Goal: Information Seeking & Learning: Learn about a topic

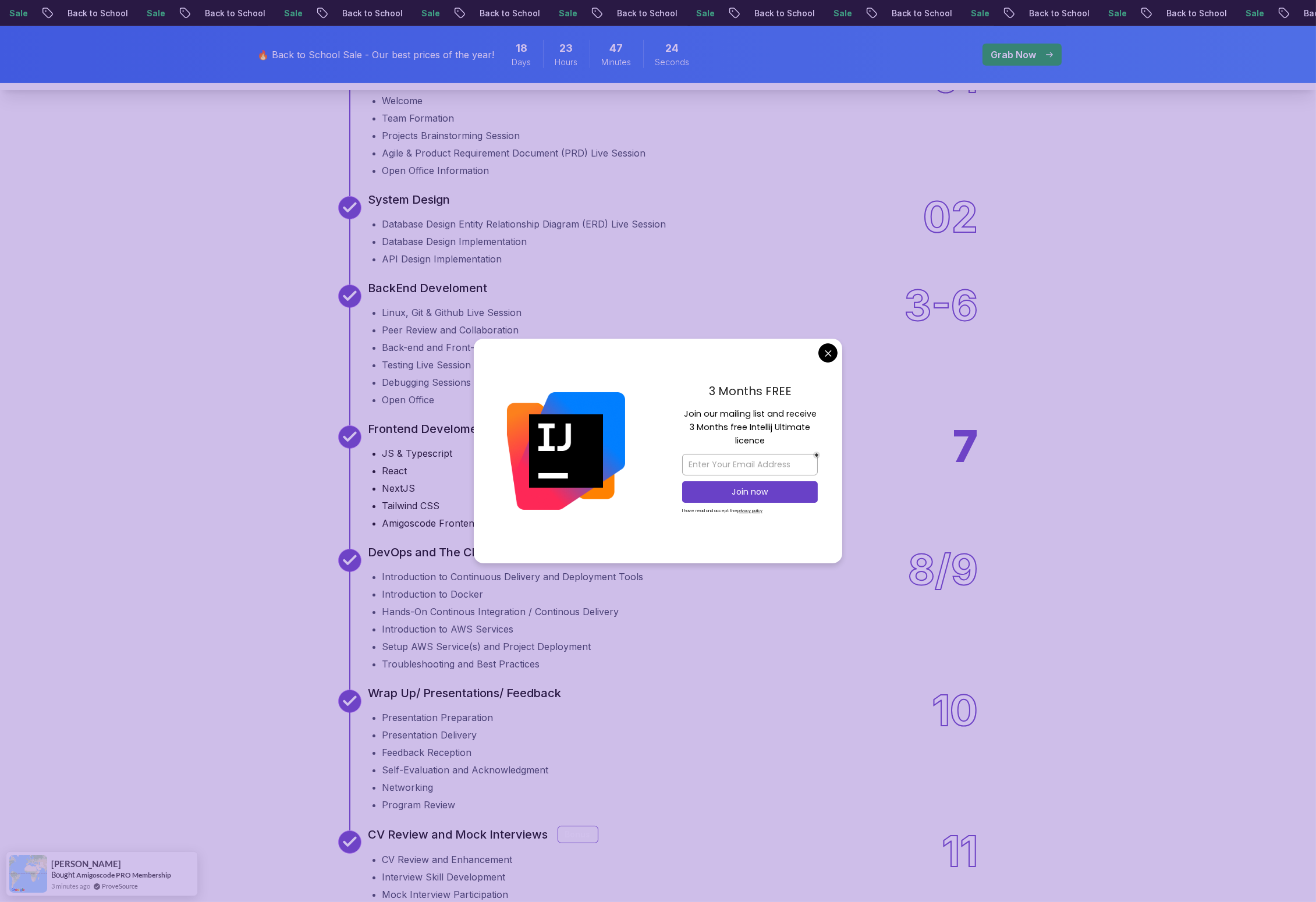
scroll to position [1566, 0]
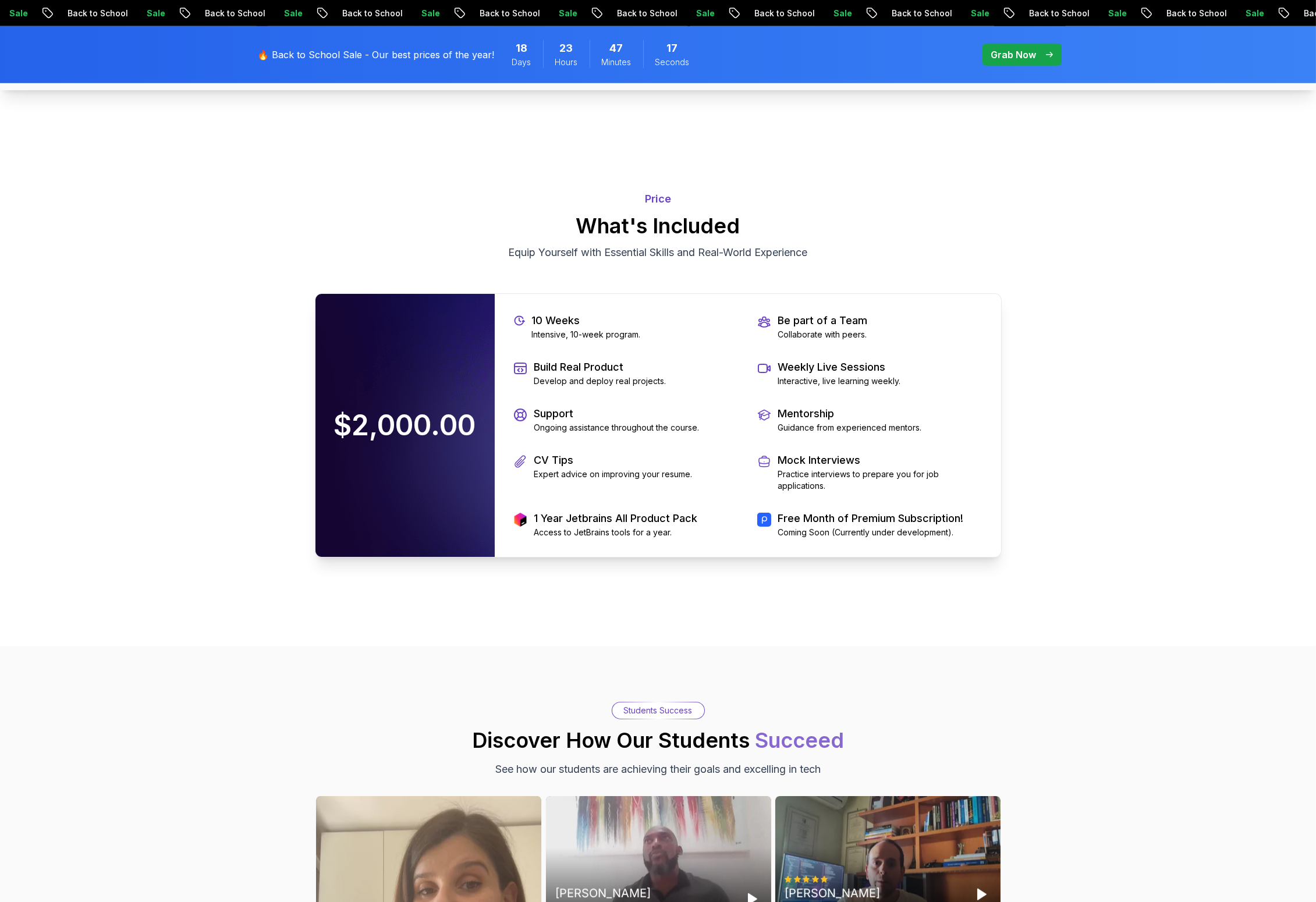
scroll to position [2480, 0]
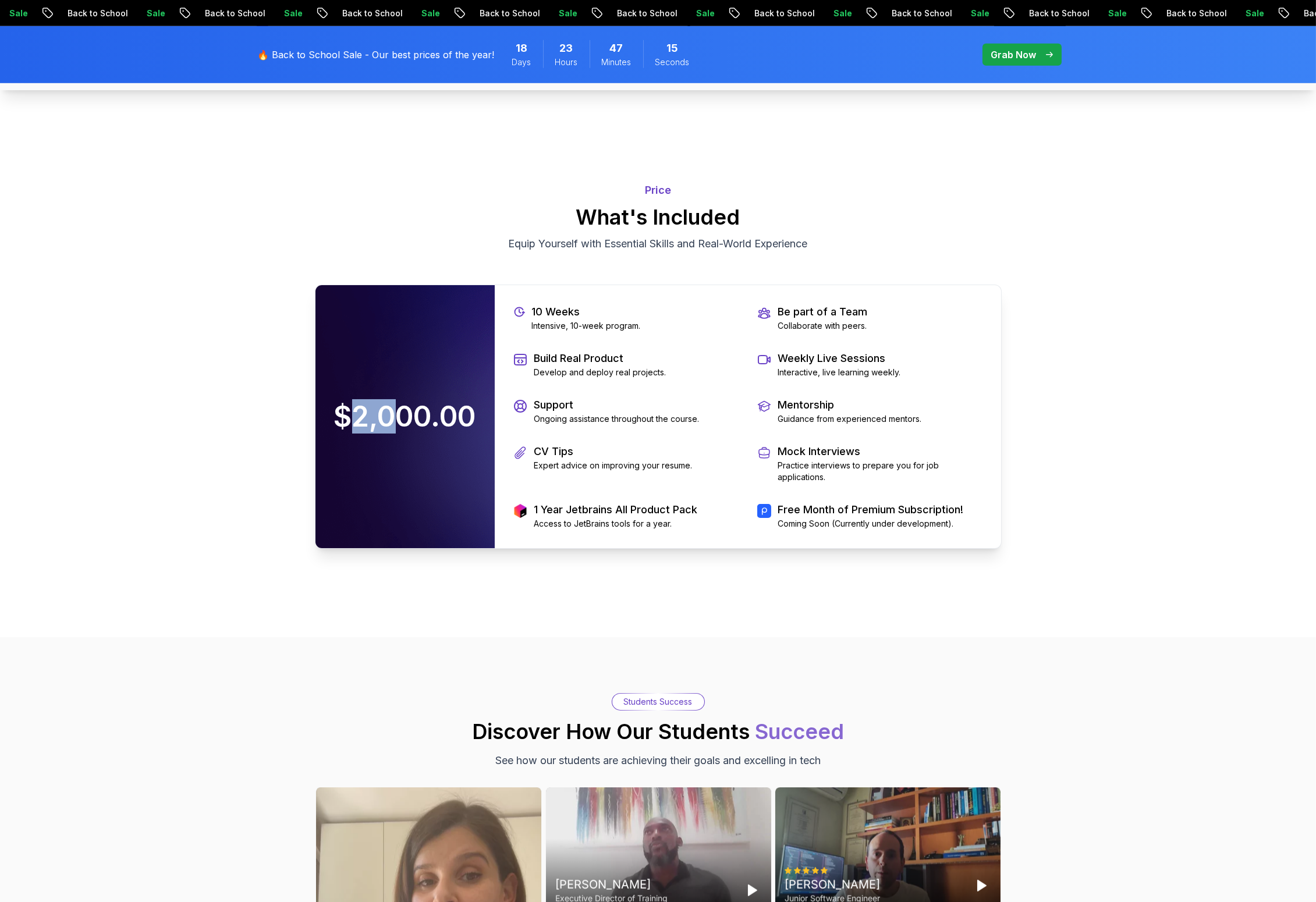
drag, startPoint x: 385, startPoint y: 420, endPoint x: 395, endPoint y: 419, distance: 10.0
click at [395, 419] on p "$2,000.00" at bounding box center [405, 416] width 165 height 51
drag, startPoint x: 474, startPoint y: 416, endPoint x: 364, endPoint y: 412, distance: 110.1
click at [364, 412] on p "$2,000.00" at bounding box center [405, 416] width 165 height 51
click at [358, 407] on p "$2,000.00" at bounding box center [405, 416] width 165 height 51
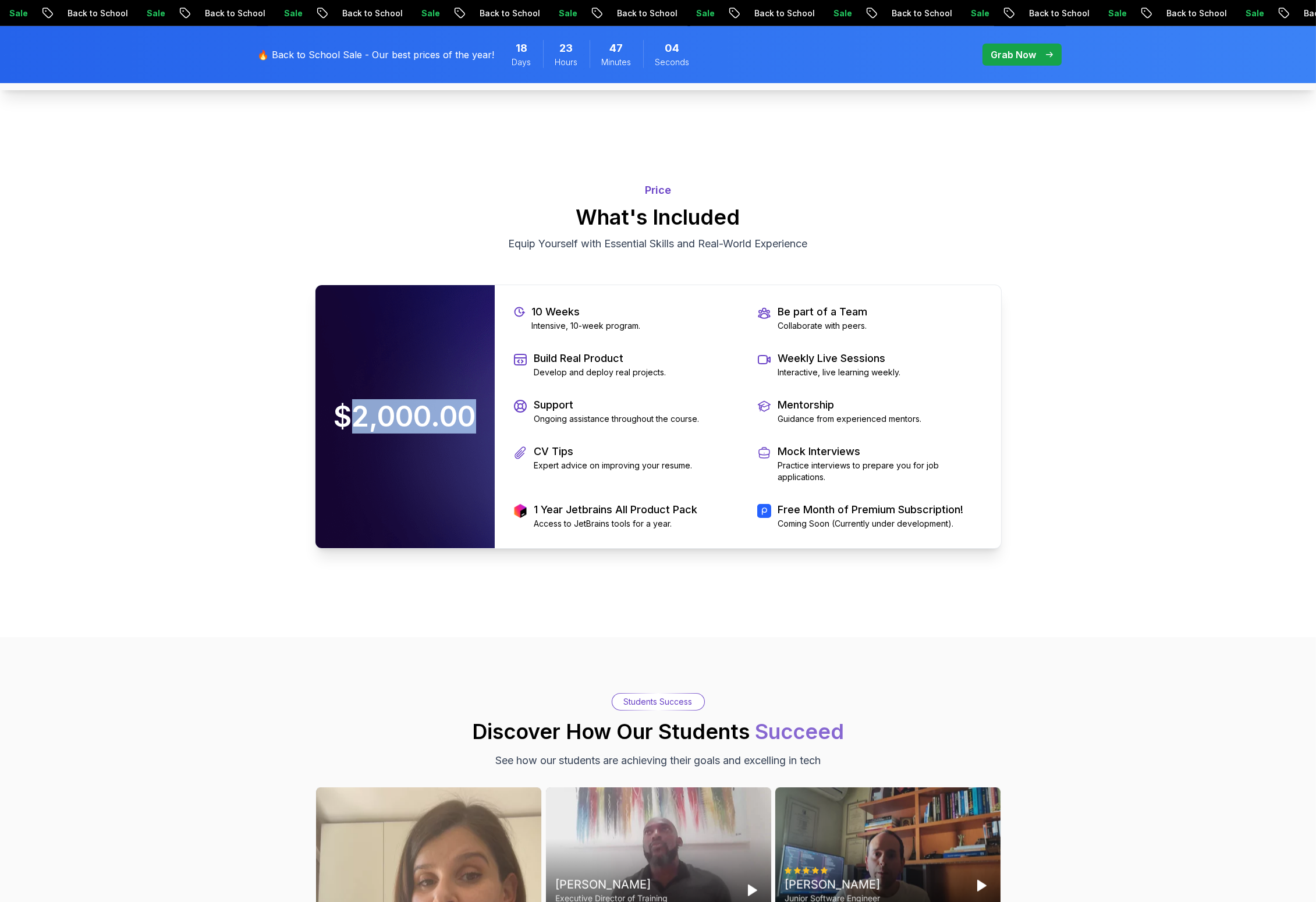
drag, startPoint x: 474, startPoint y: 411, endPoint x: 349, endPoint y: 406, distance: 125.1
click at [349, 406] on p "$2,000.00" at bounding box center [405, 416] width 165 height 51
click at [395, 426] on p "$2,000.00" at bounding box center [405, 416] width 165 height 51
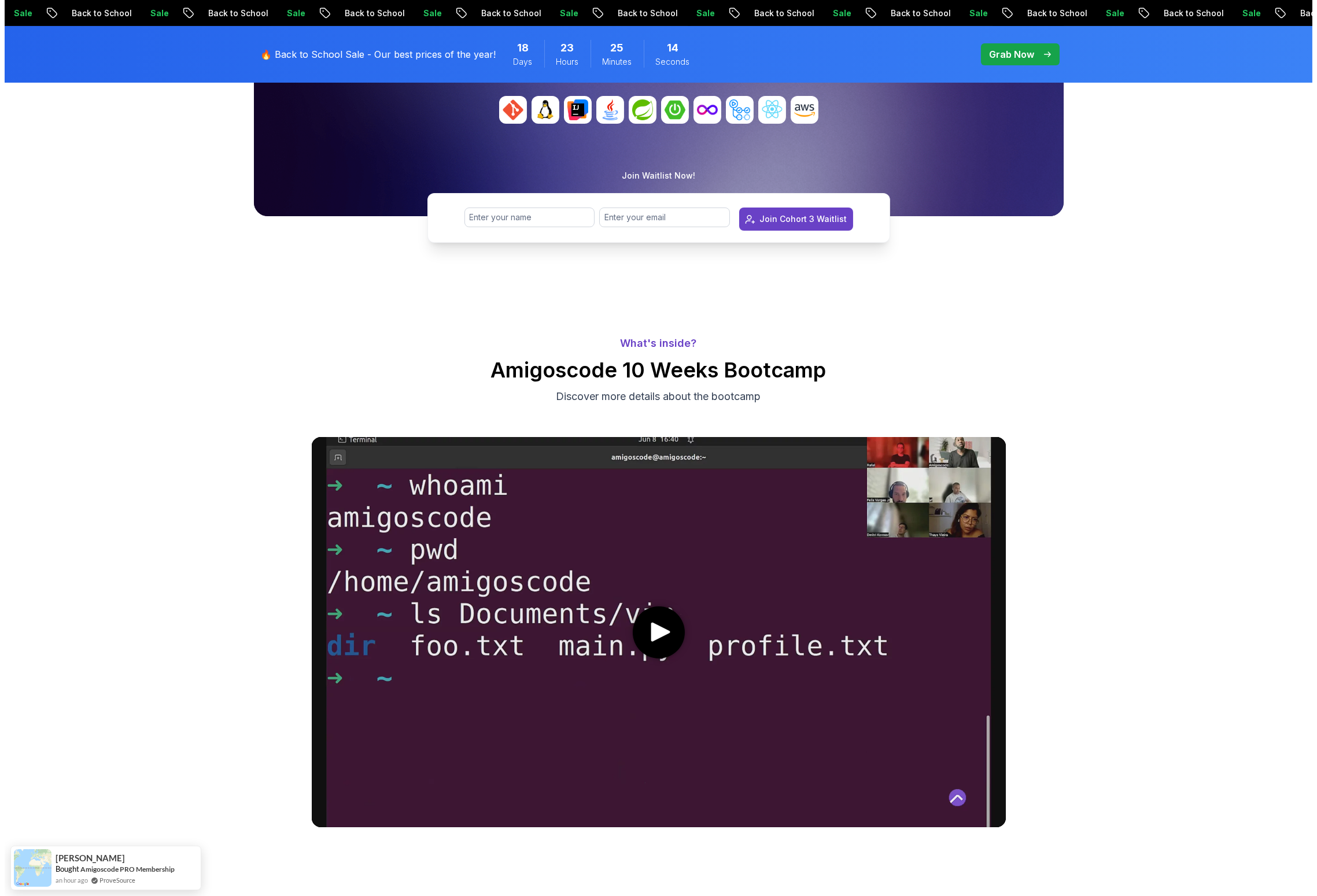
scroll to position [0, 0]
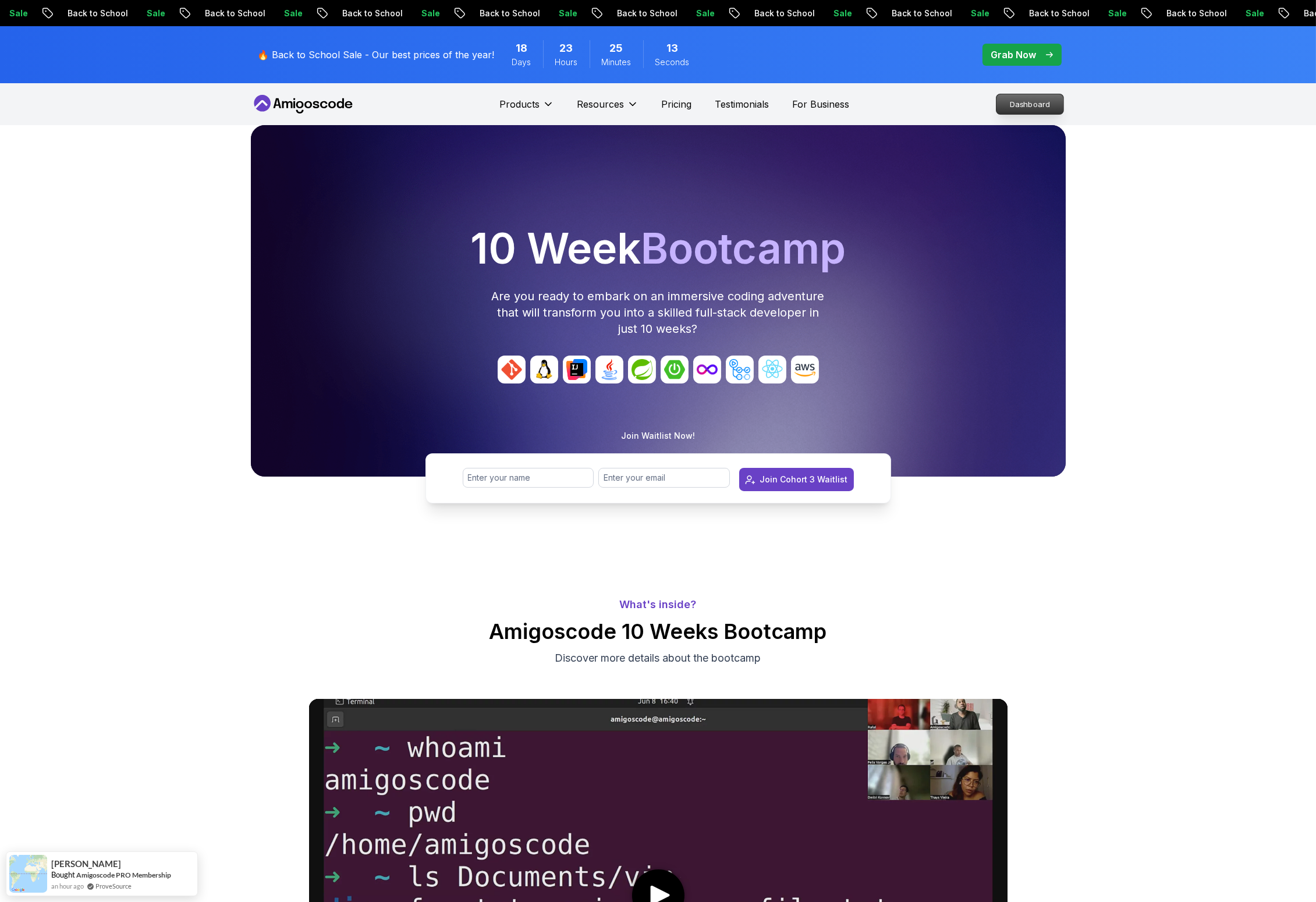
click at [1035, 102] on p "Dashboard" at bounding box center [1030, 104] width 67 height 20
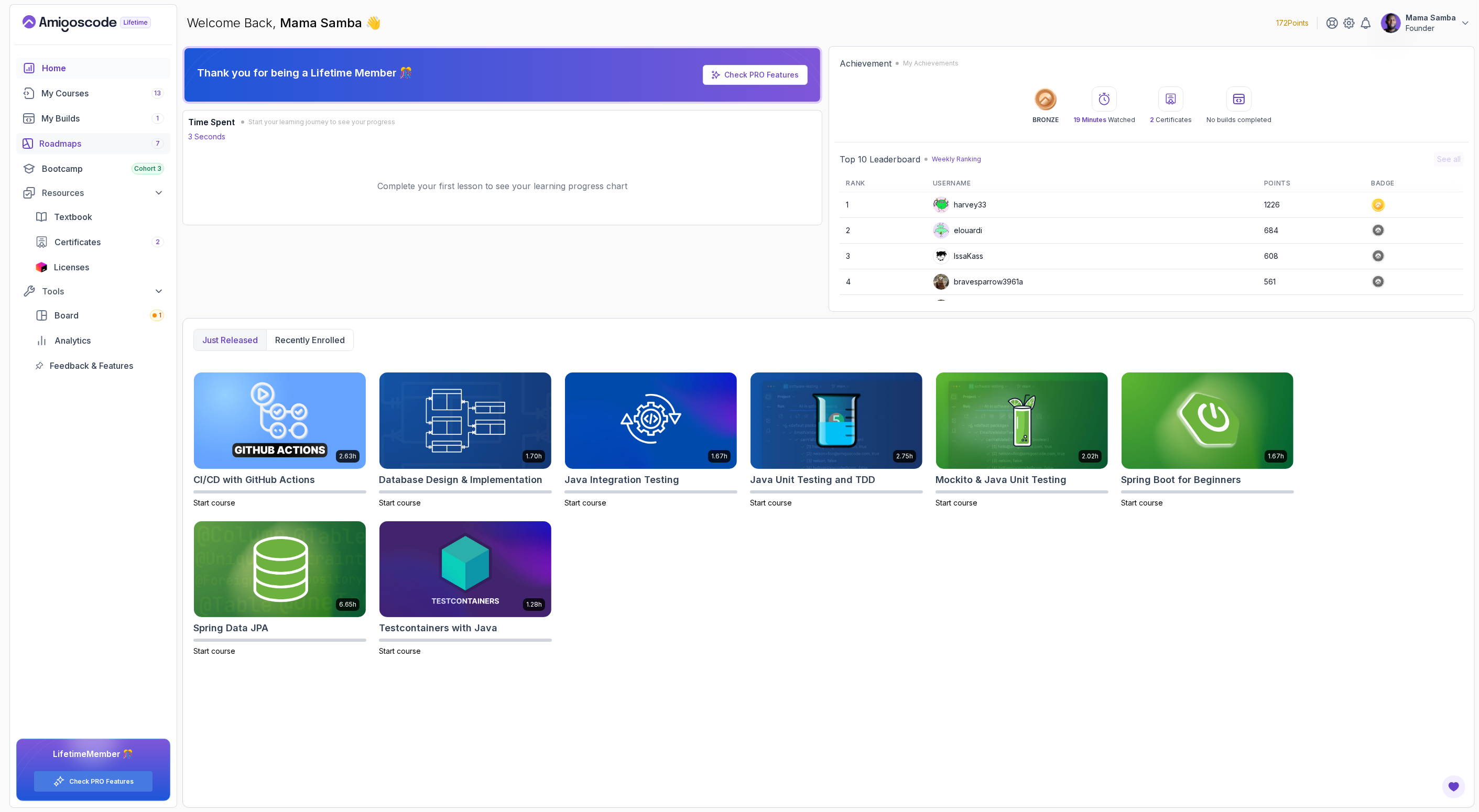
click at [57, 146] on div "Roadmaps 7" at bounding box center [102, 144] width 125 height 13
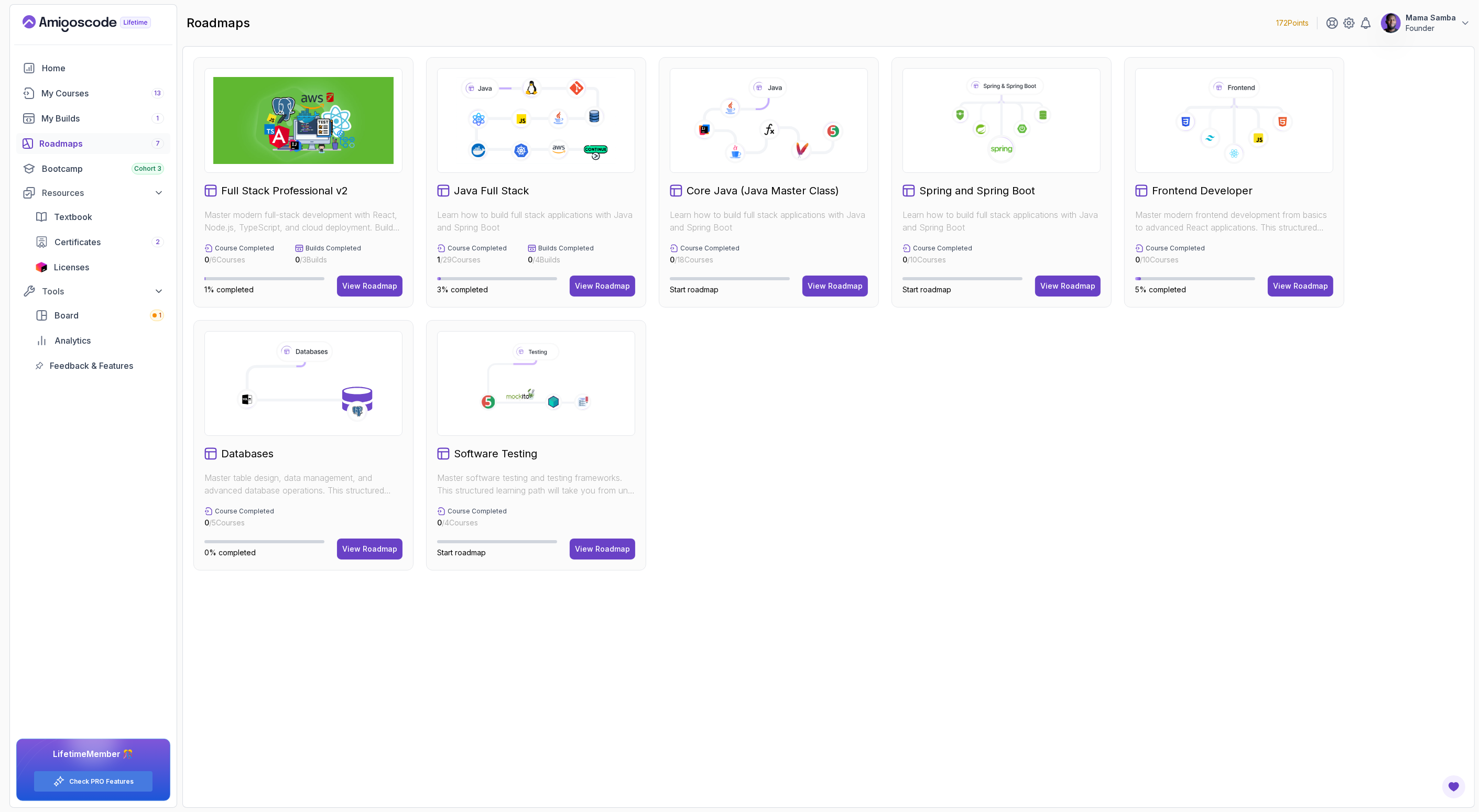
click at [362, 276] on link "View Roadmap" at bounding box center [370, 286] width 66 height 21
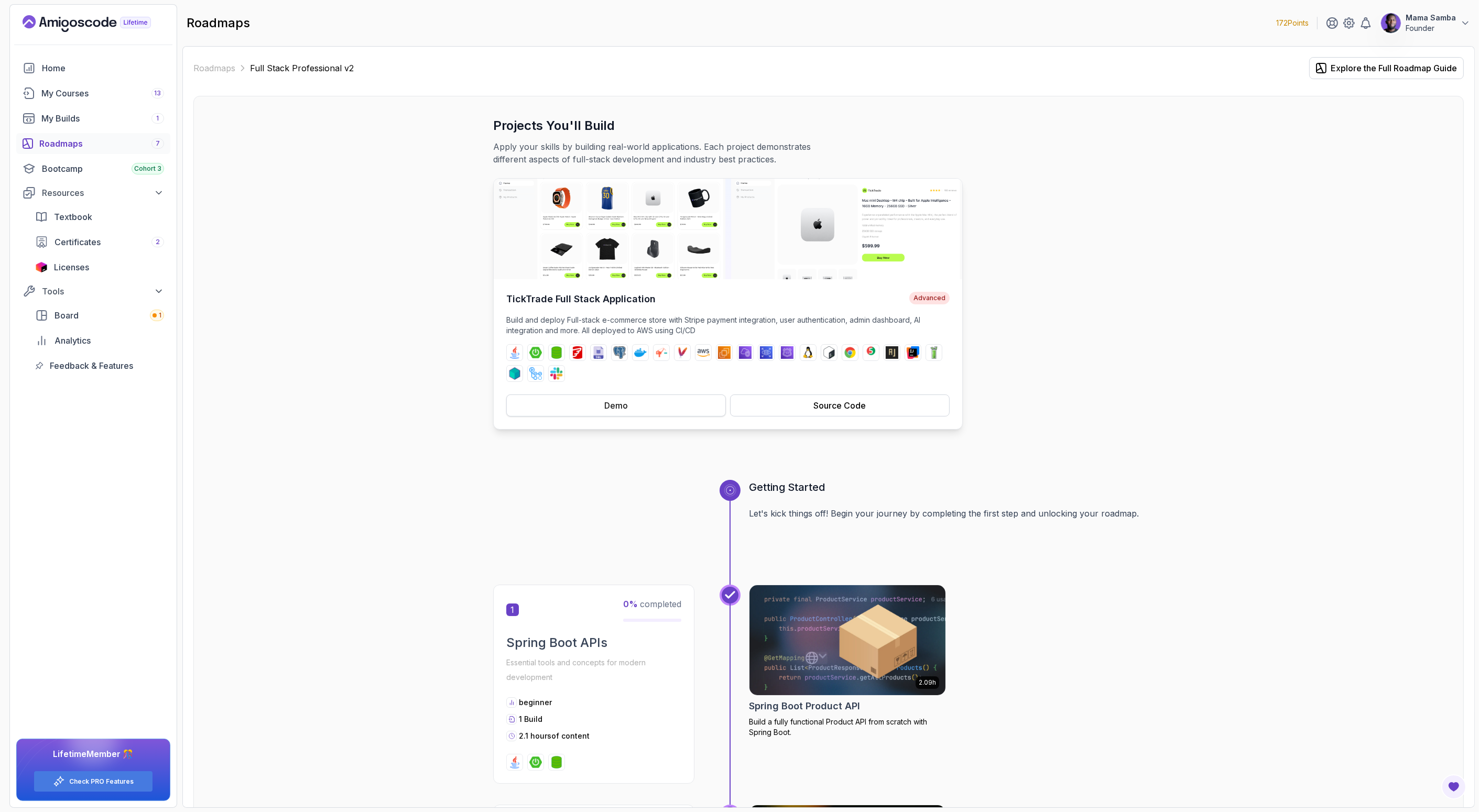
click at [624, 405] on div "Demo" at bounding box center [615, 405] width 23 height 13
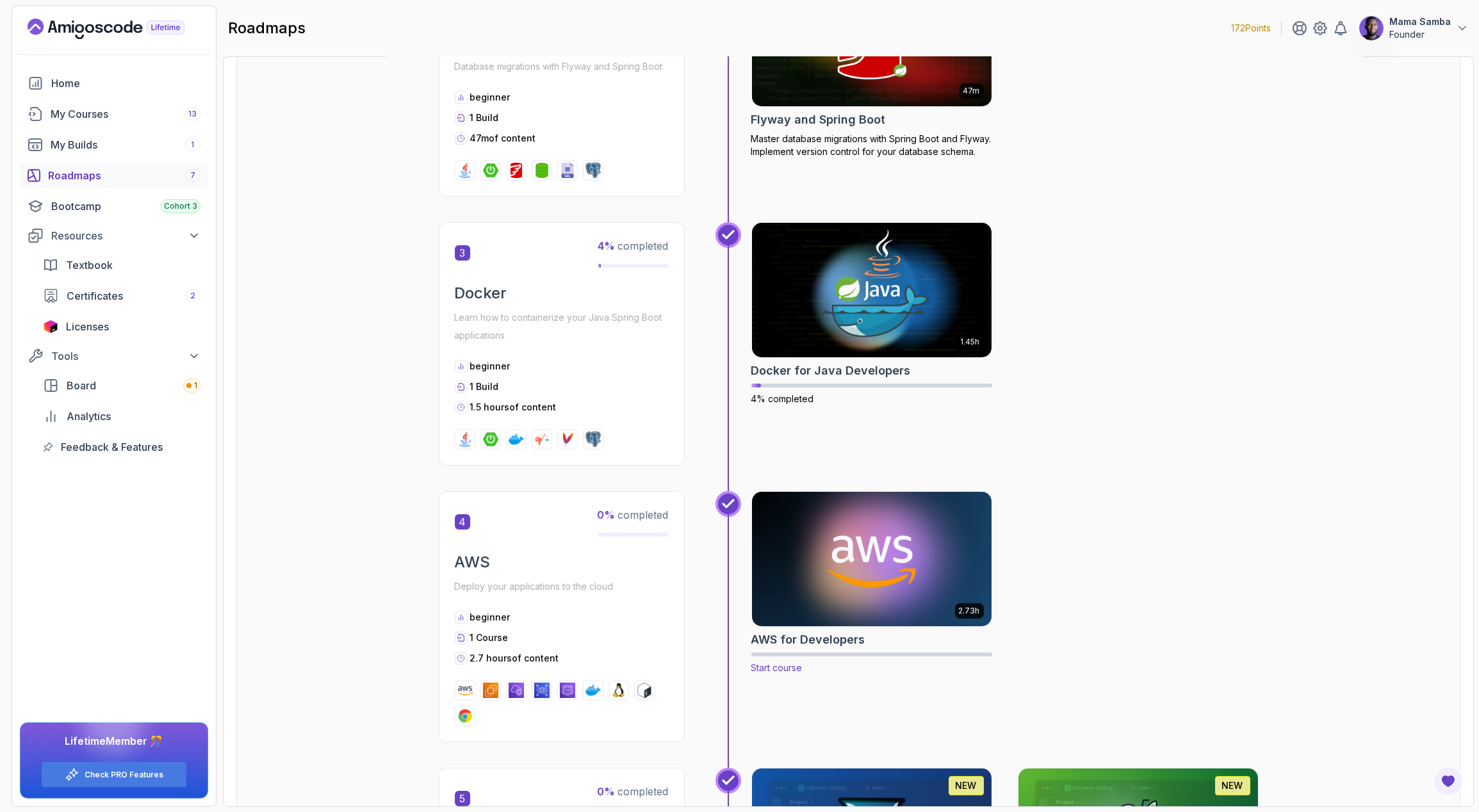
scroll to position [1020, 0]
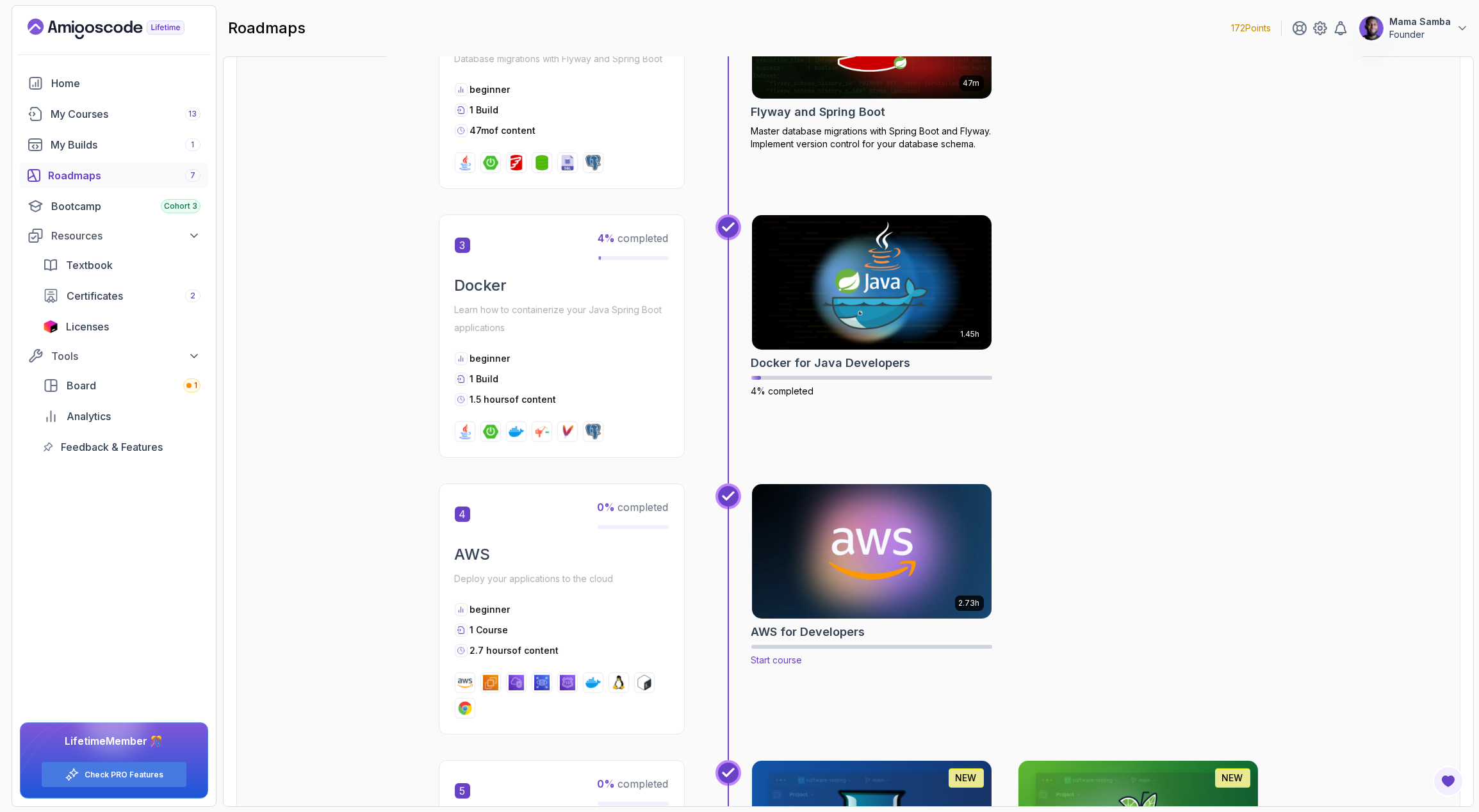
click at [825, 568] on img at bounding box center [871, 551] width 251 height 141
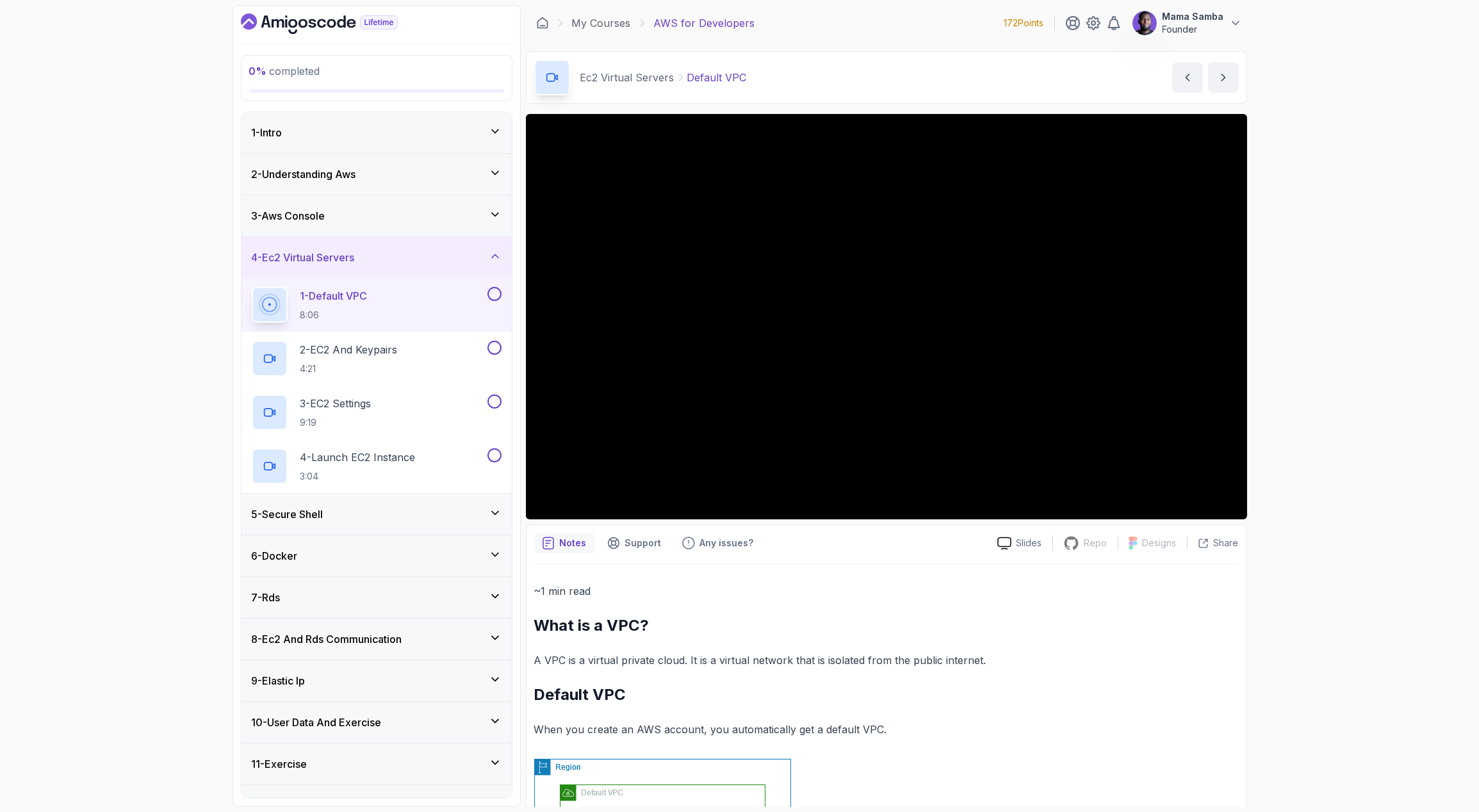
click at [400, 175] on div "2 - Understanding Aws" at bounding box center [377, 174] width 250 height 15
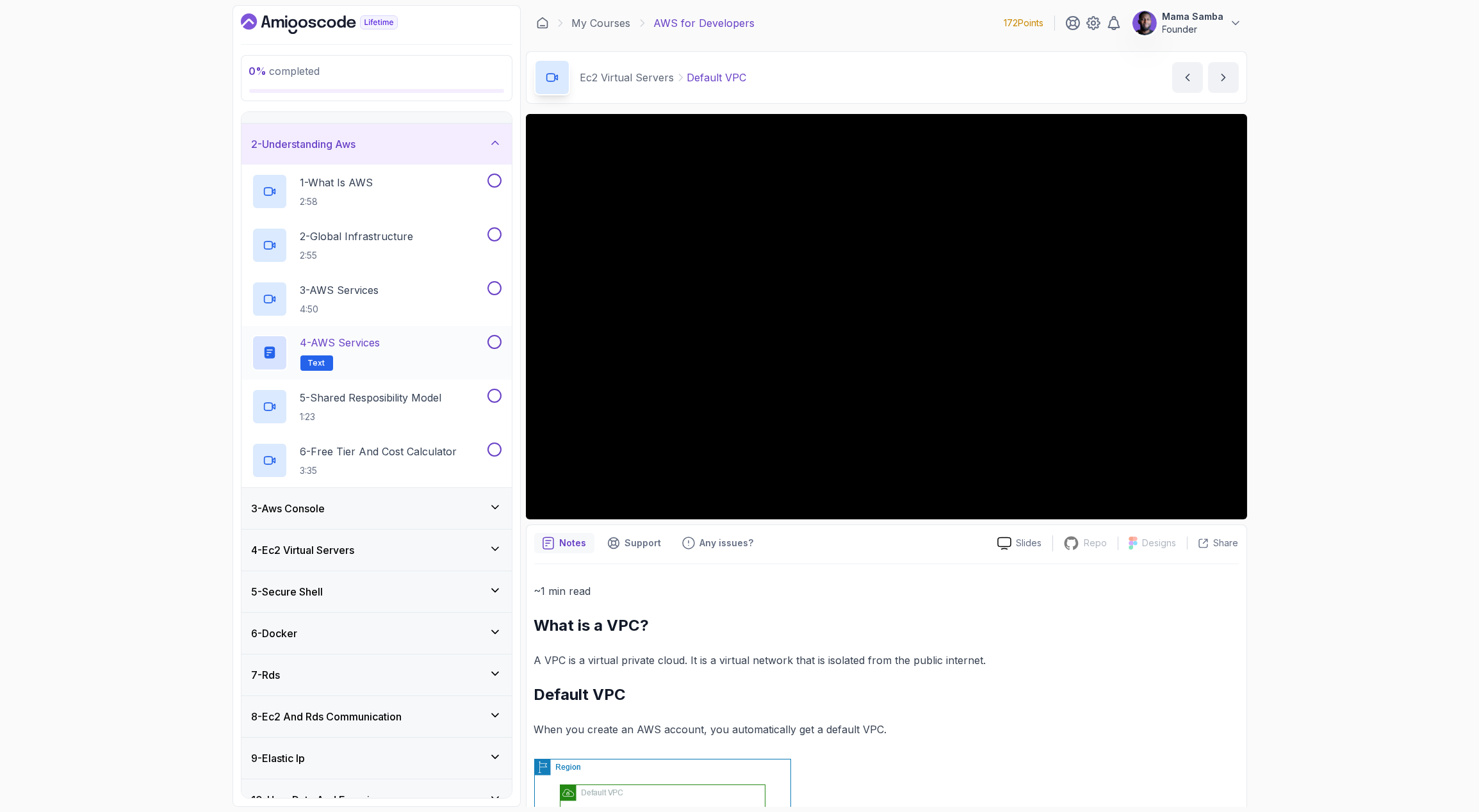
scroll to position [38, 0]
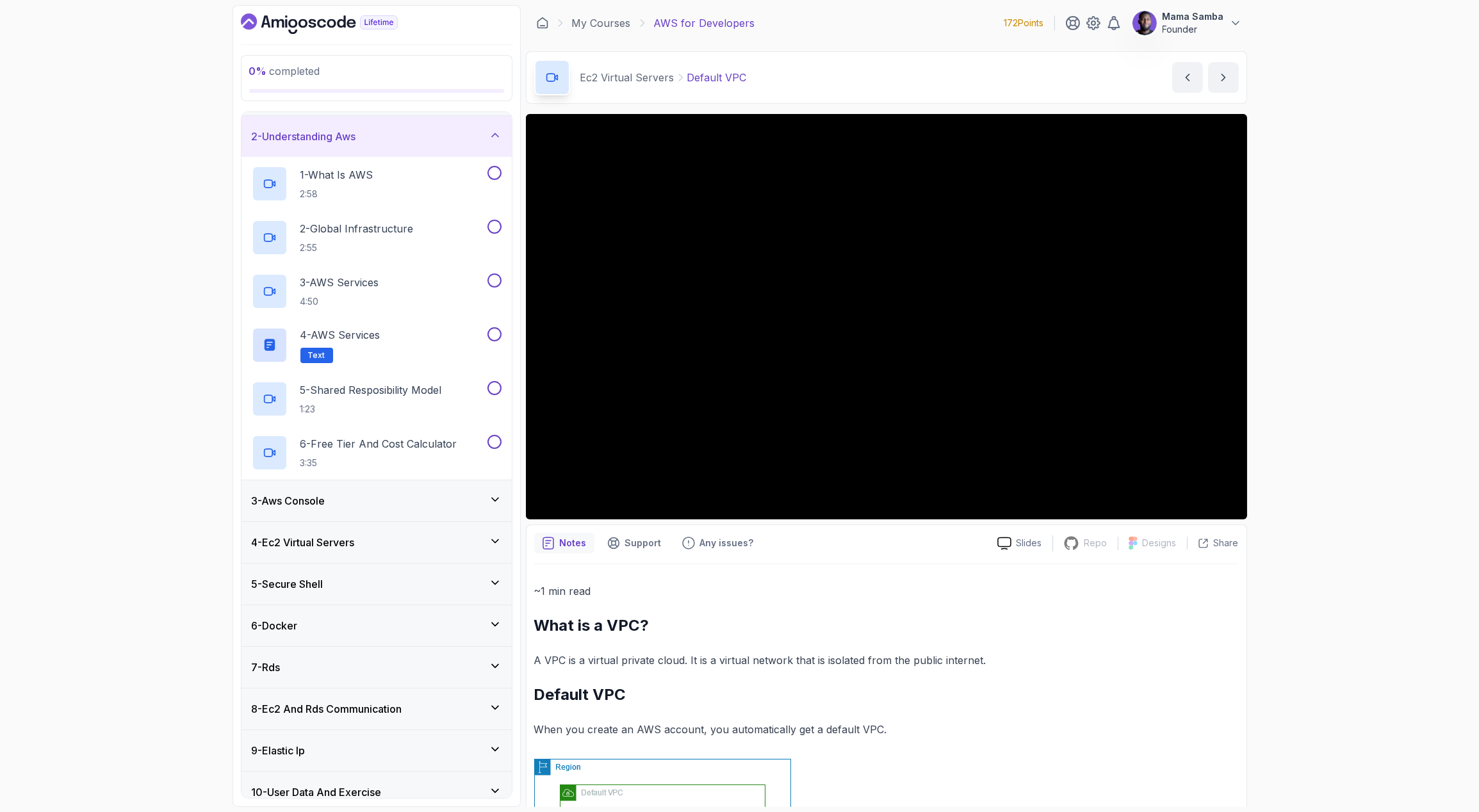
click at [360, 503] on div "3 - Aws Console" at bounding box center [377, 501] width 250 height 15
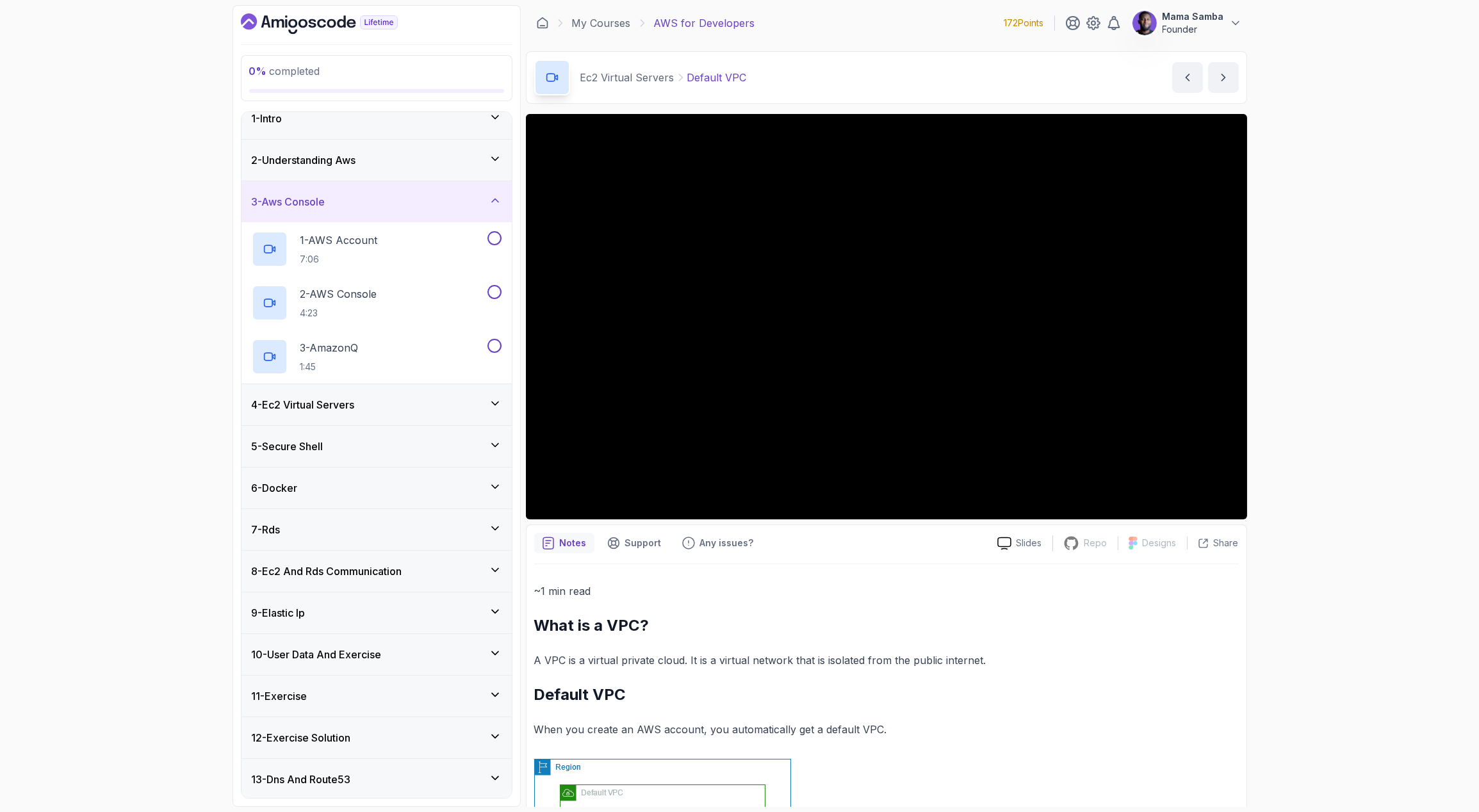
scroll to position [22, 0]
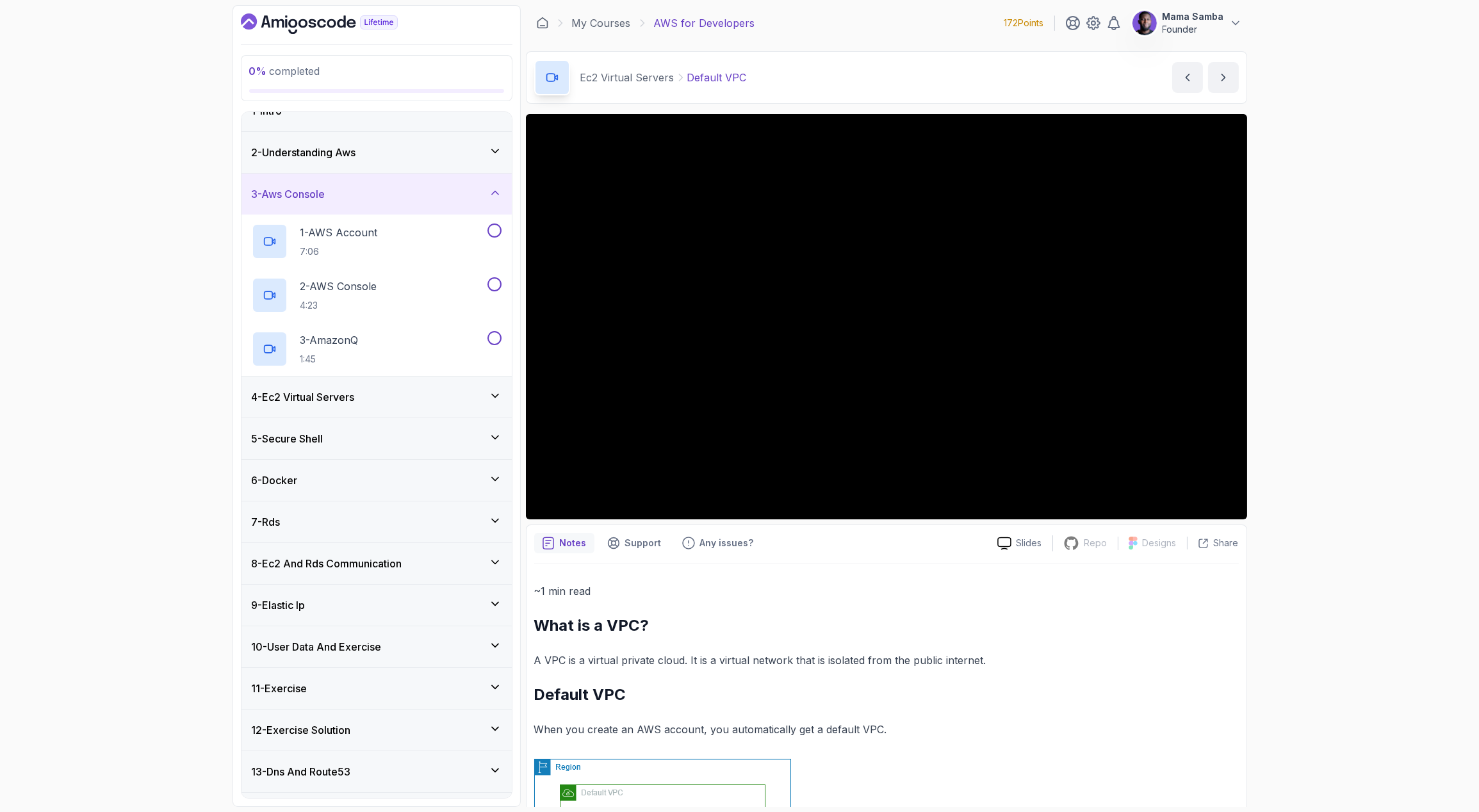
click at [380, 394] on div "4 - Ec2 Virtual Servers" at bounding box center [377, 397] width 250 height 15
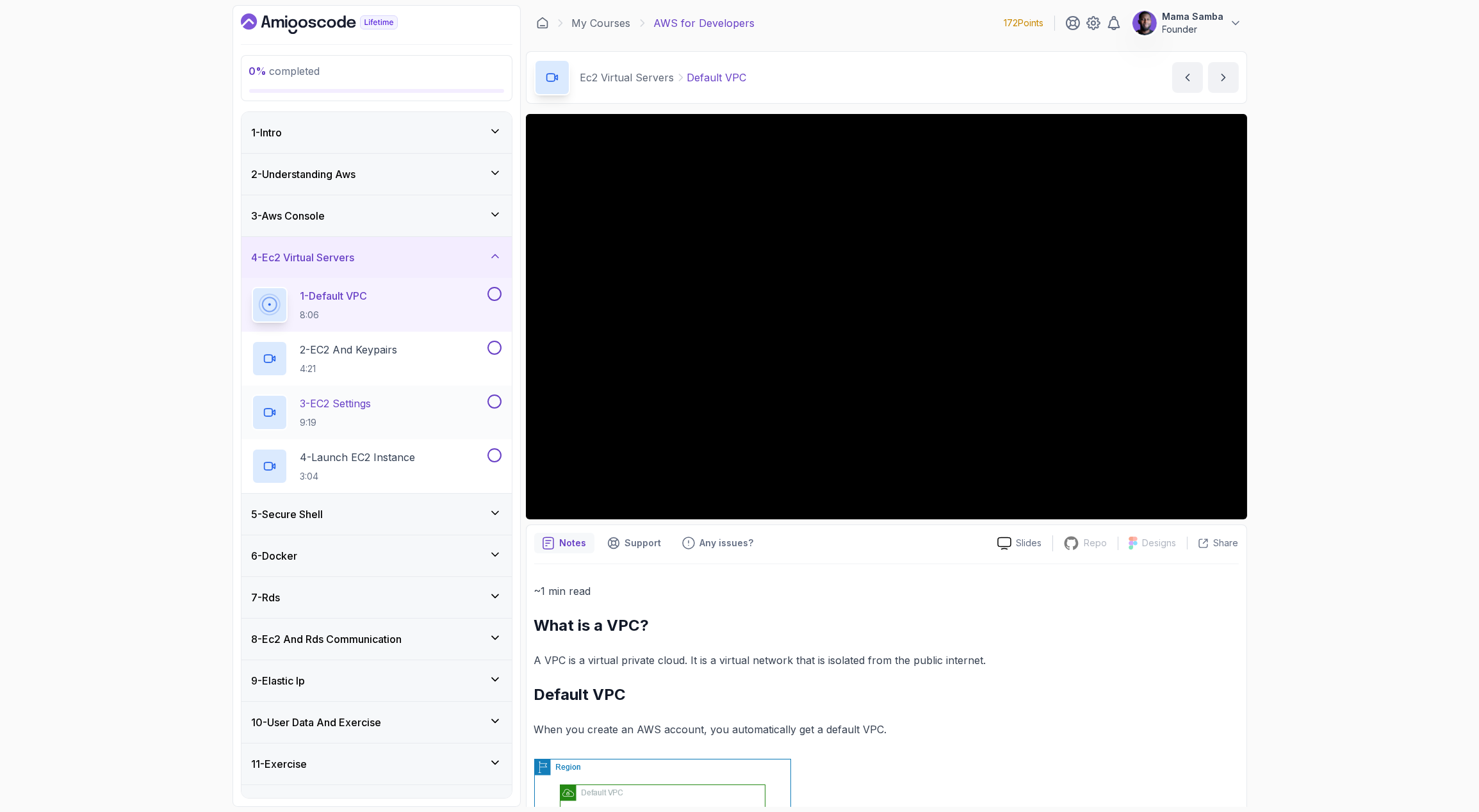
scroll to position [15, 0]
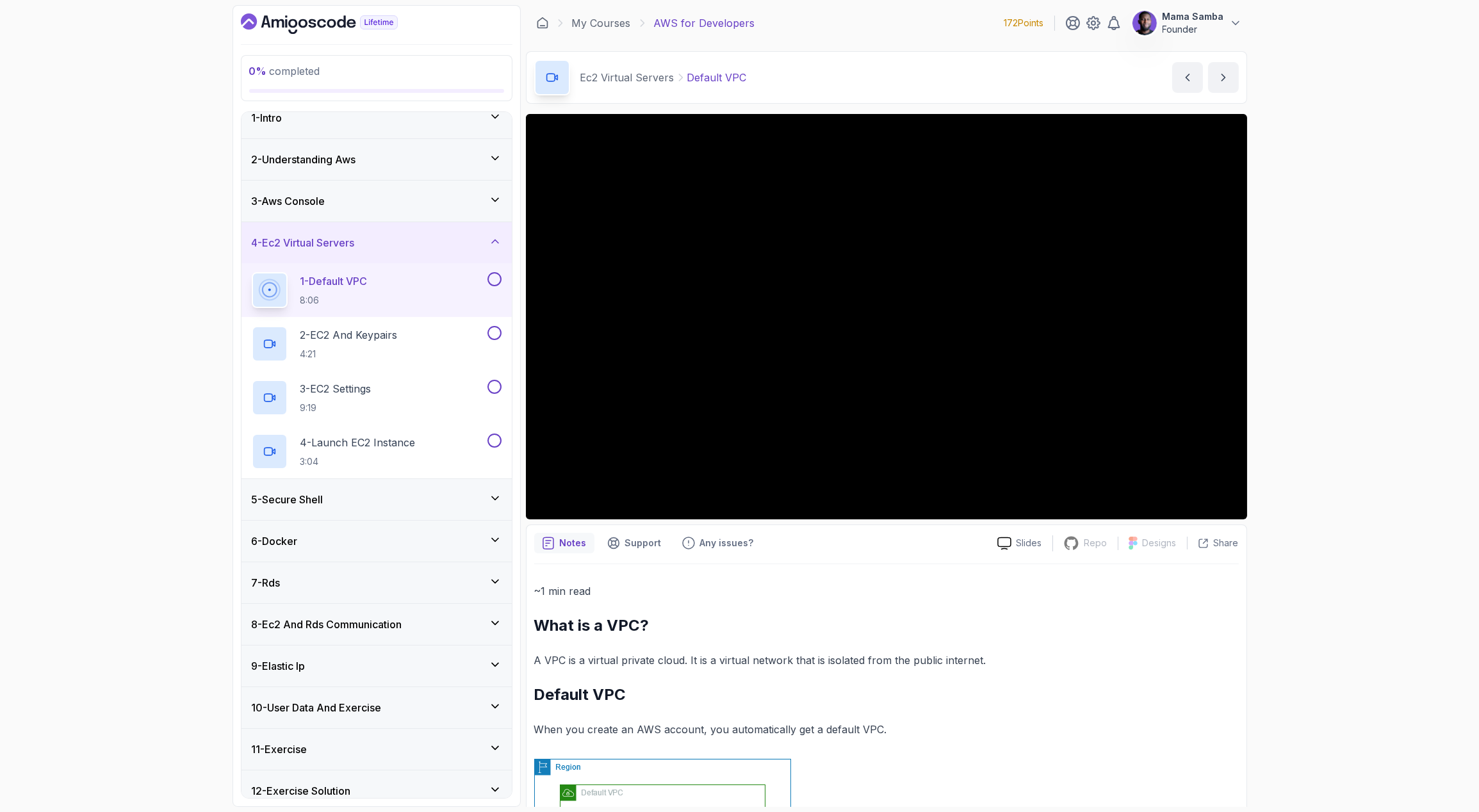
click at [361, 497] on div "5 - Secure Shell" at bounding box center [377, 499] width 250 height 15
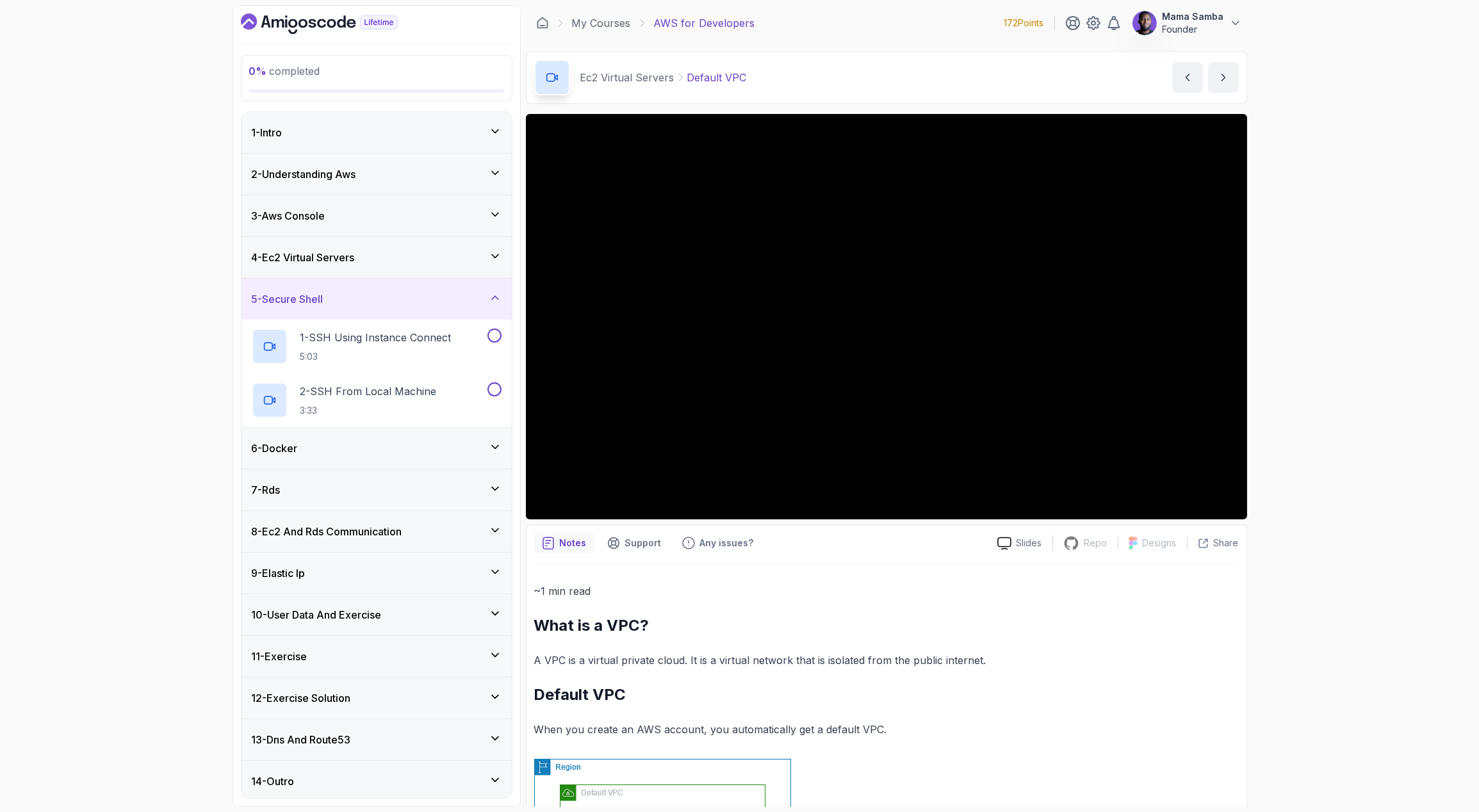
scroll to position [2, 0]
click at [341, 254] on h3 "4 - Ec2 Virtual Servers" at bounding box center [303, 255] width 103 height 15
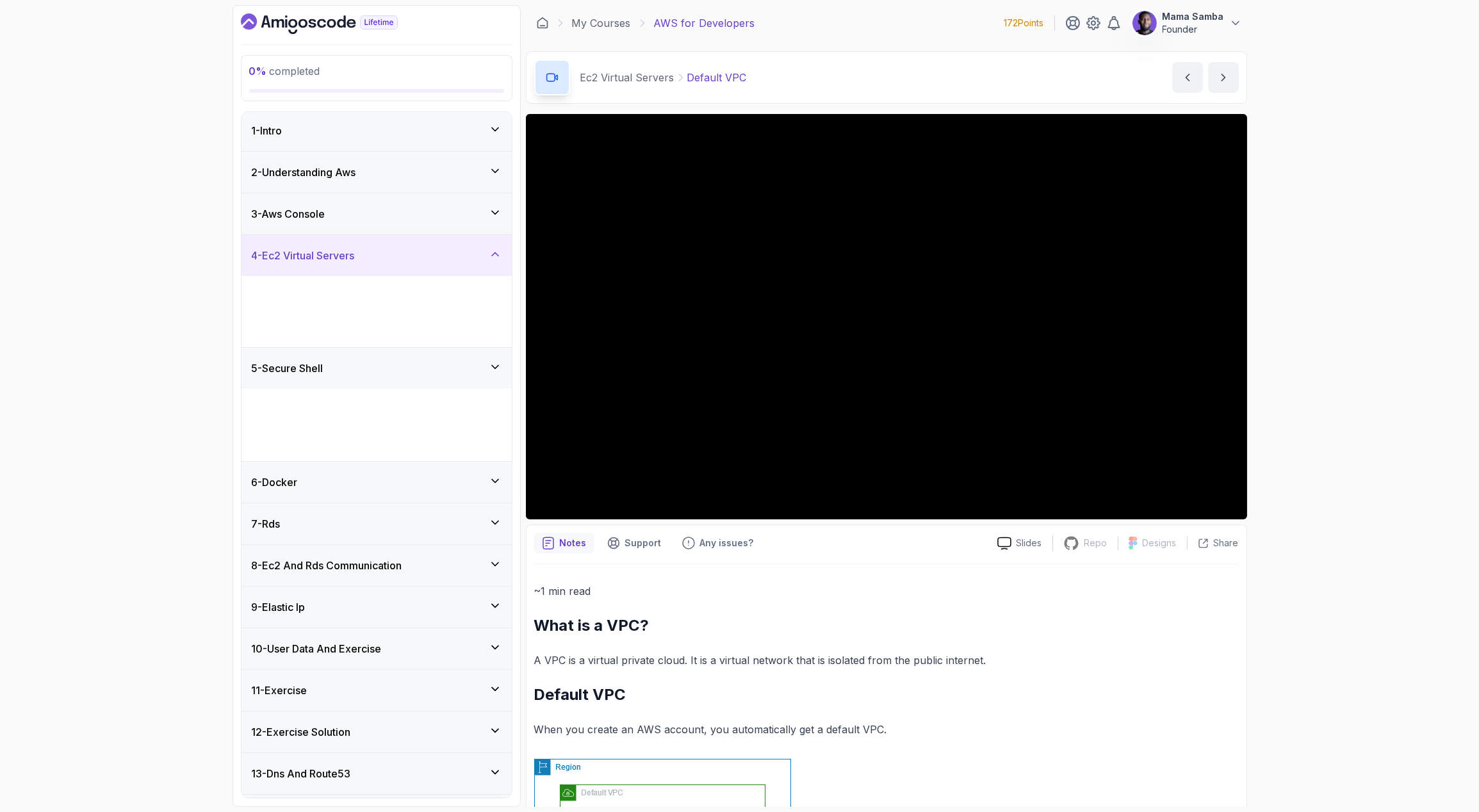
scroll to position [0, 0]
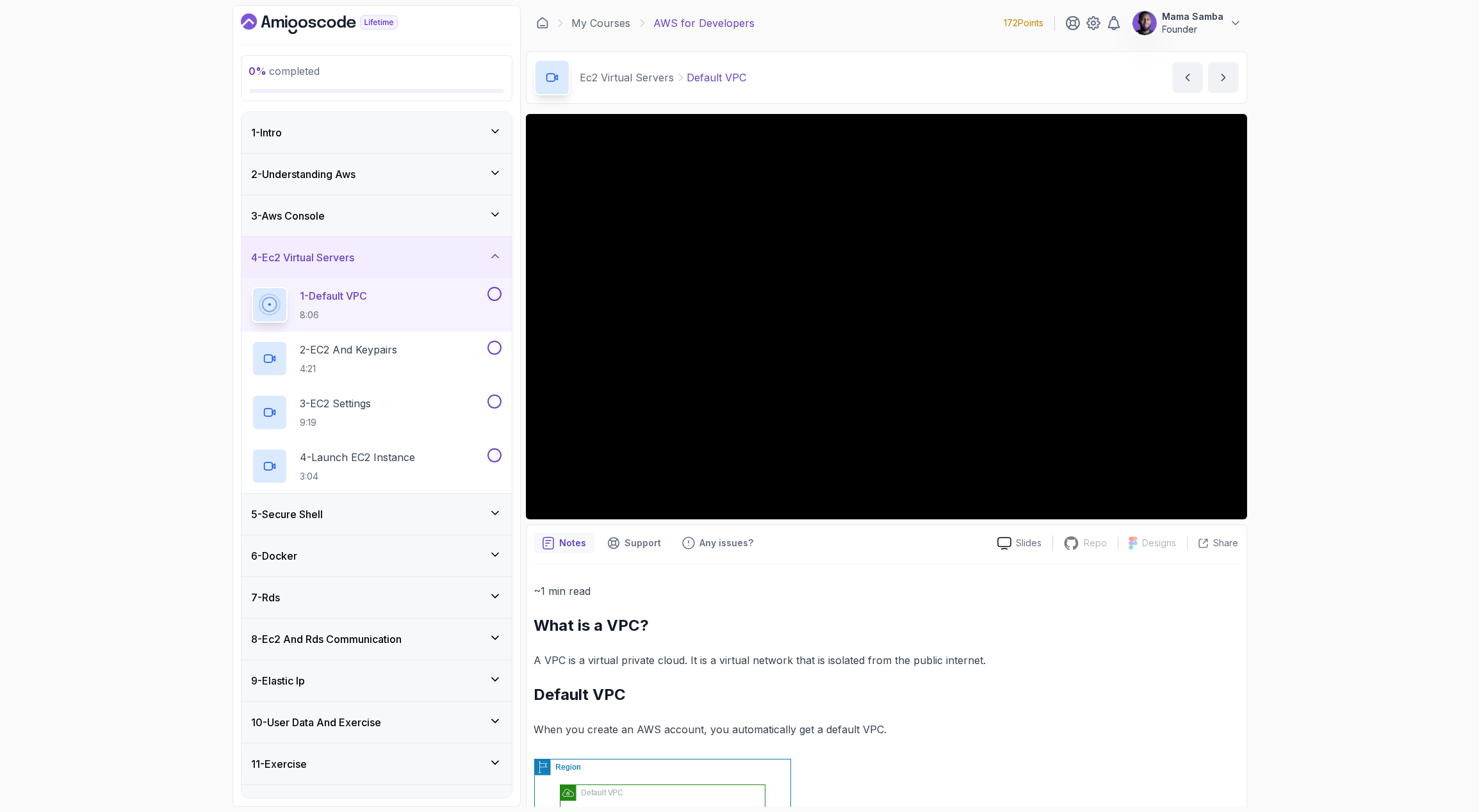
click at [344, 220] on div "3 - Aws Console" at bounding box center [377, 216] width 250 height 15
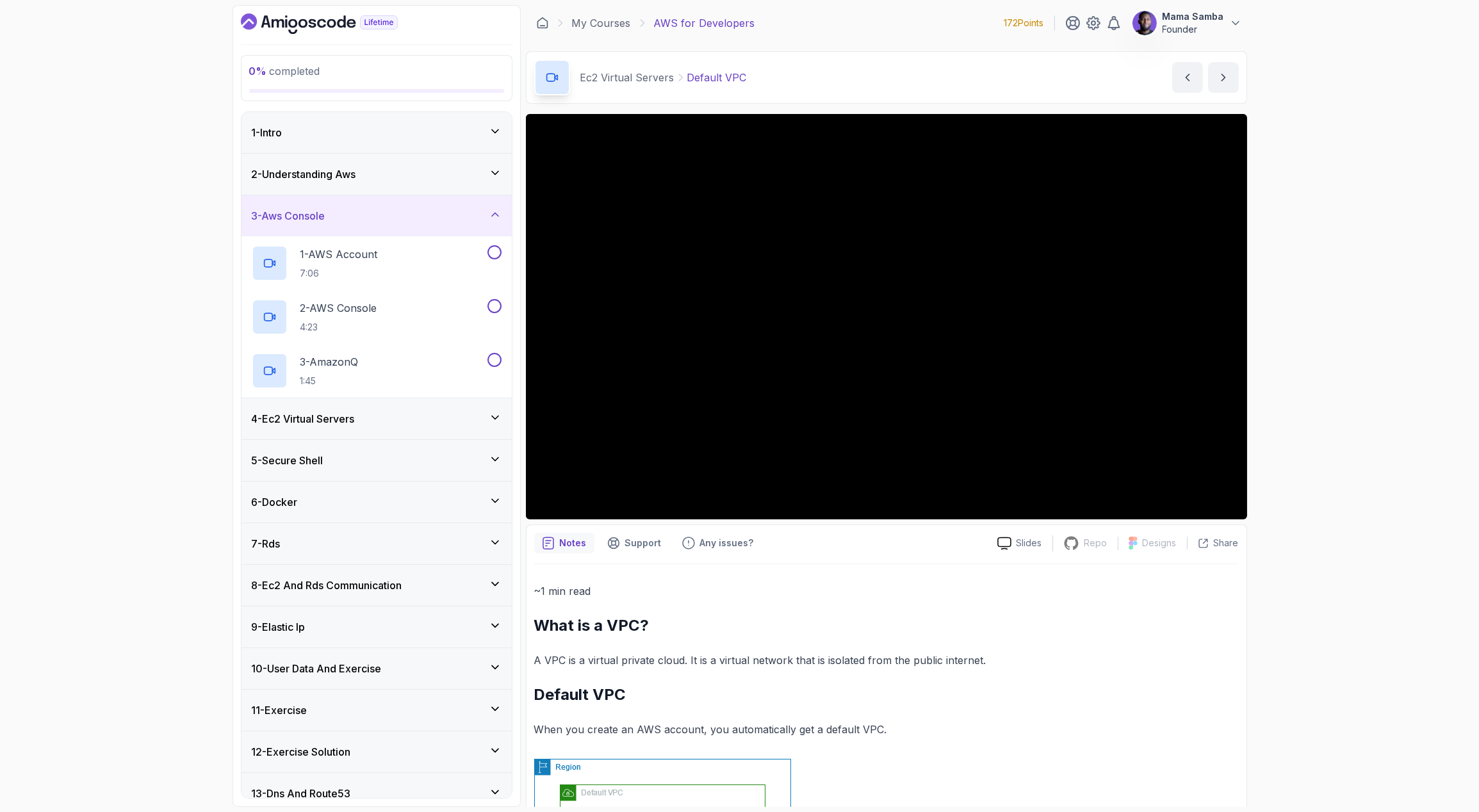
click at [344, 220] on div "3 - Aws Console" at bounding box center [377, 216] width 250 height 15
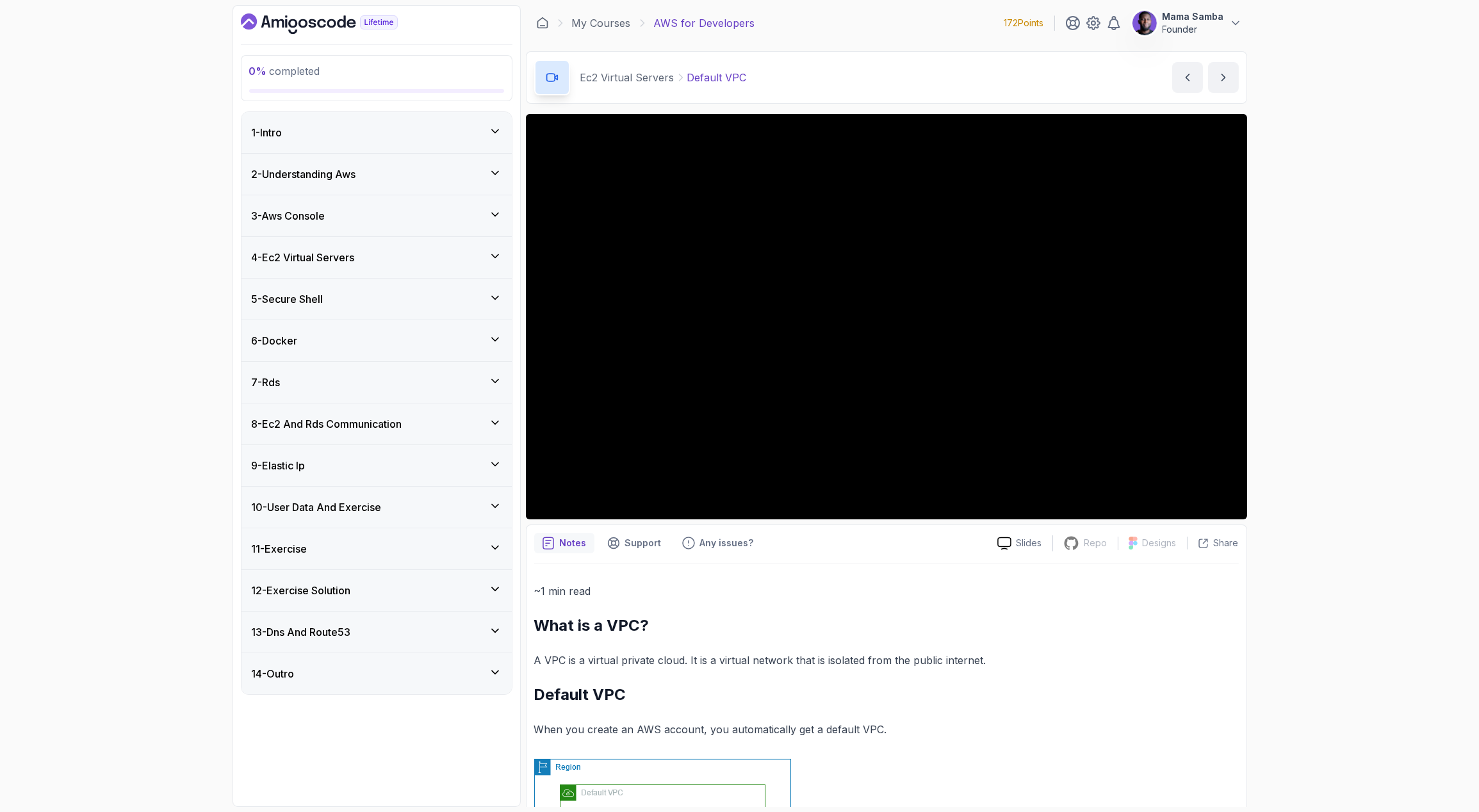
click at [319, 629] on h3 "13 - Dns And Route53" at bounding box center [301, 631] width 99 height 15
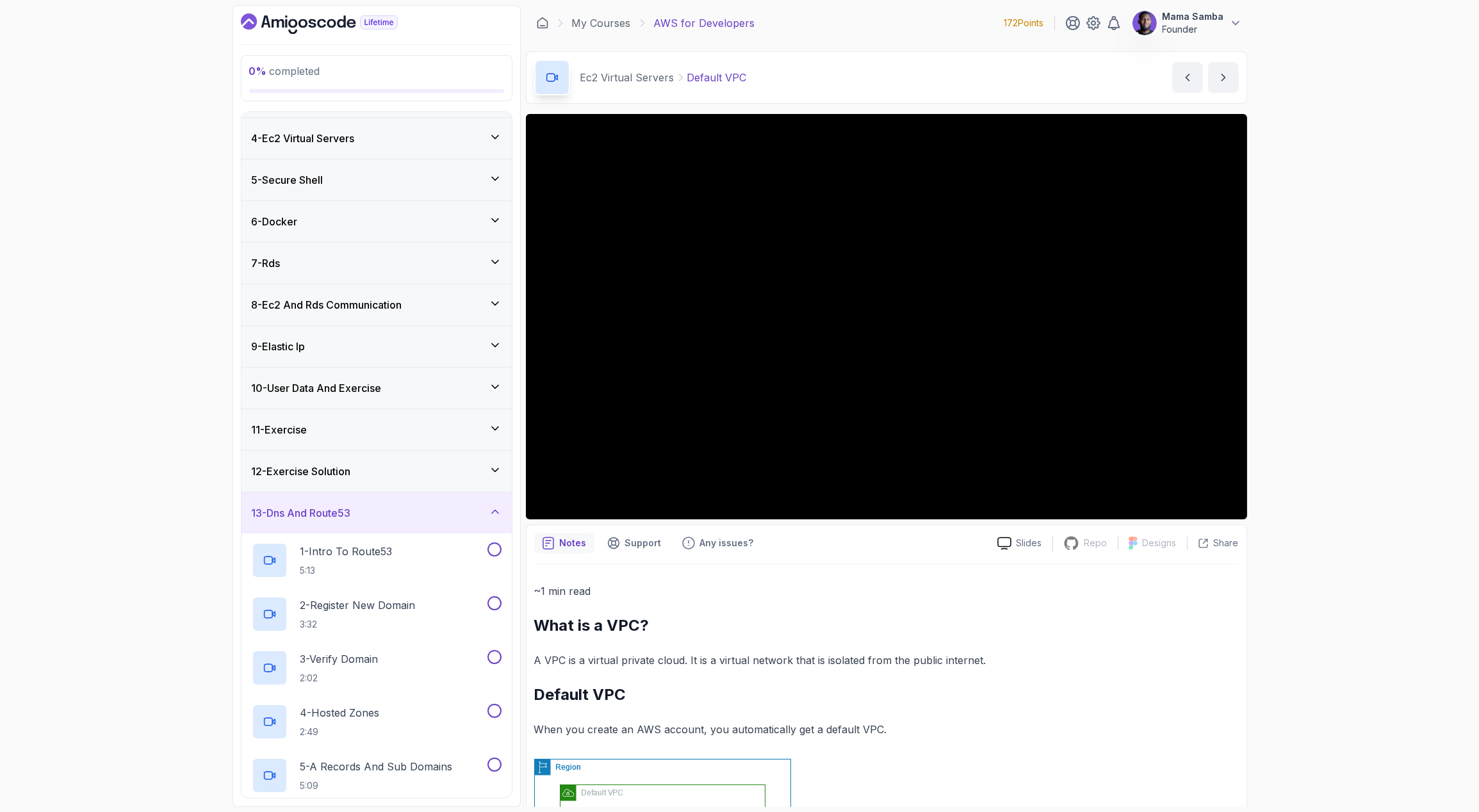
scroll to position [59, 0]
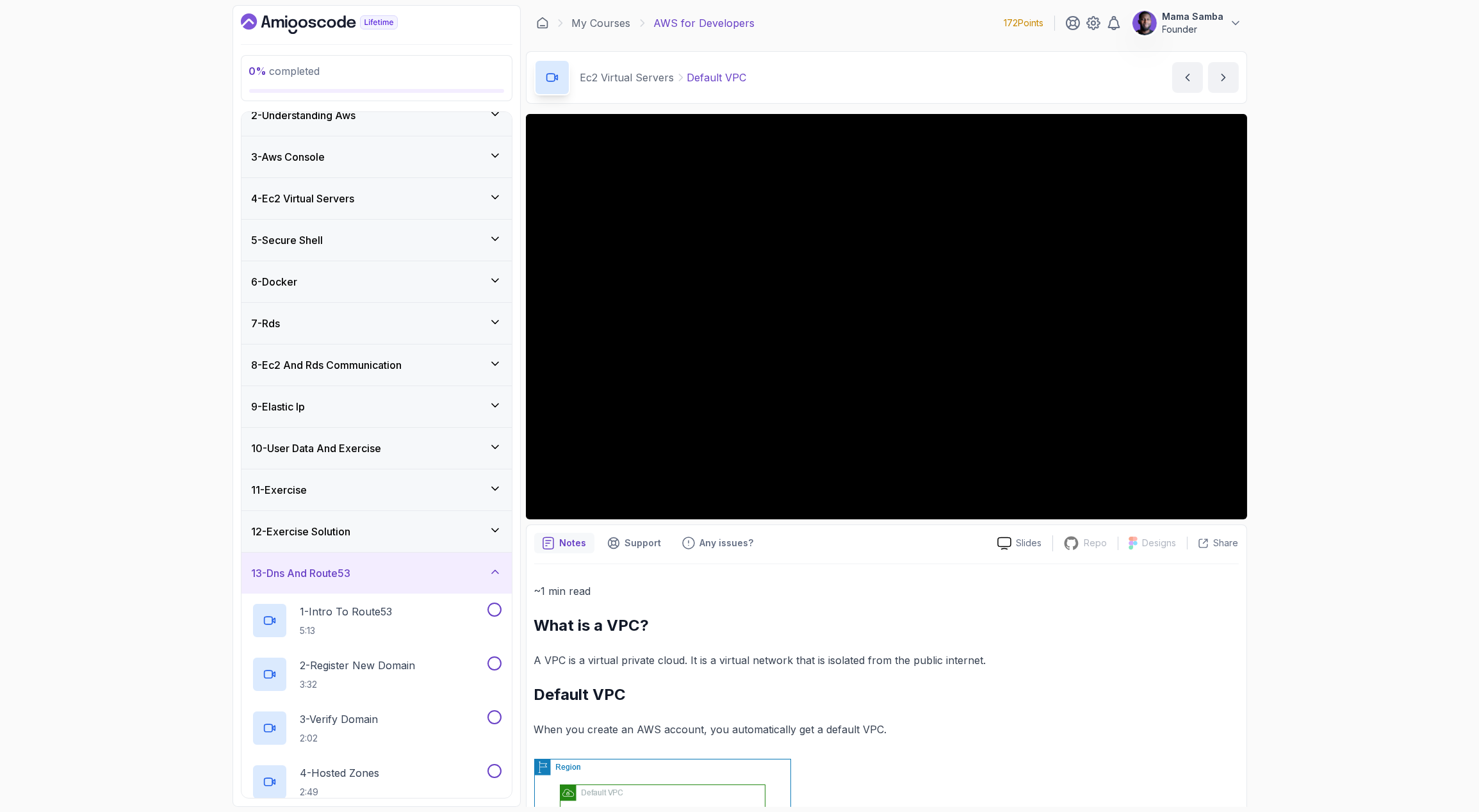
click at [371, 199] on div "4 - Ec2 Virtual Servers" at bounding box center [377, 198] width 250 height 15
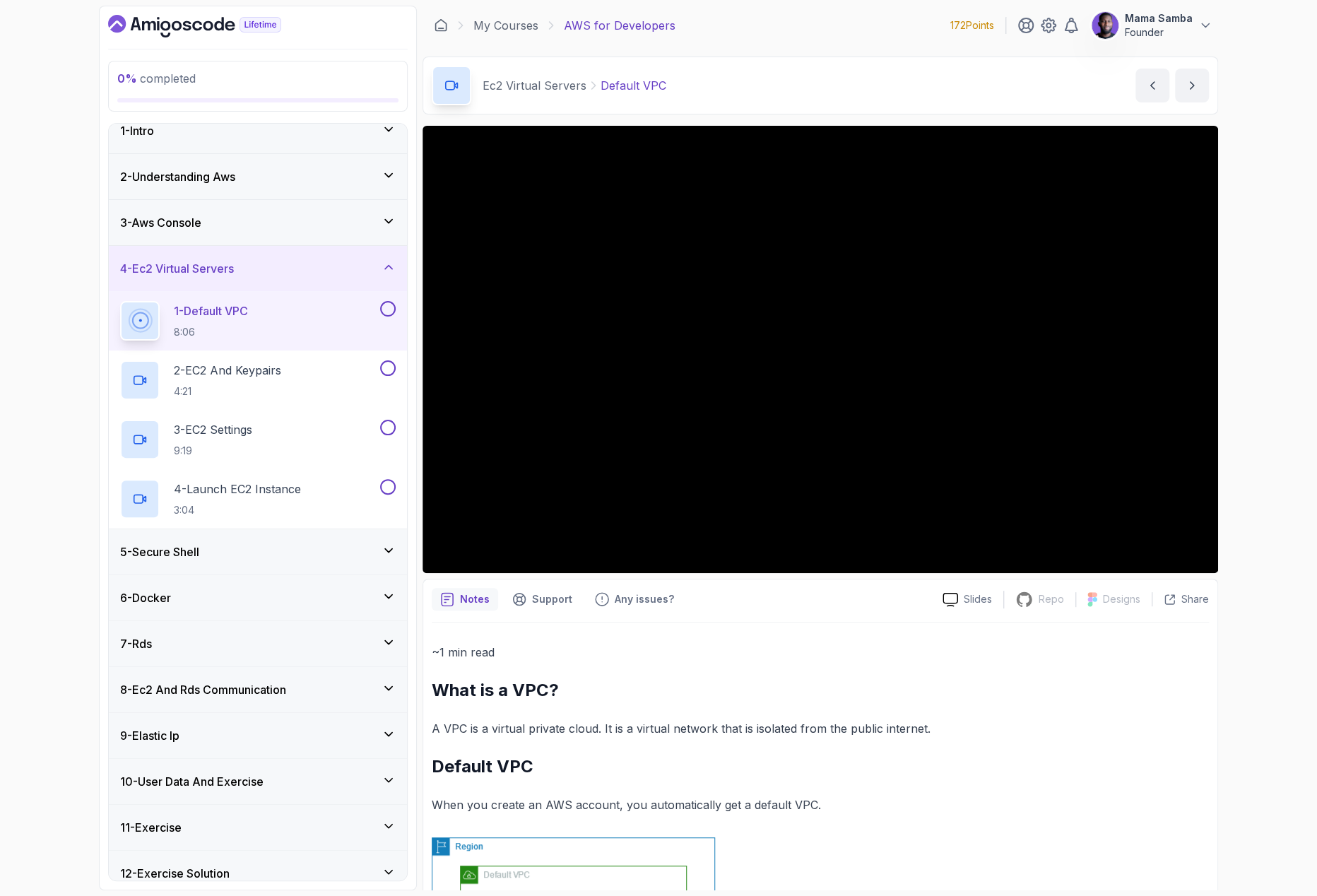
scroll to position [15, 0]
